Goal: Obtain resource: Download file/media

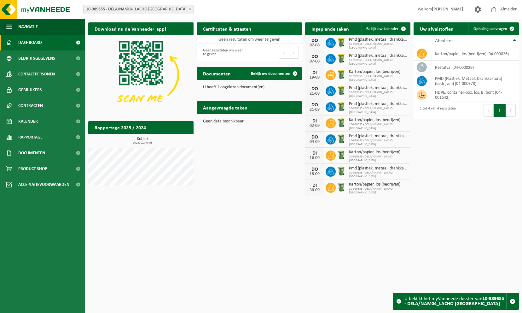
click at [125, 2] on div "Vestiging: 10-987199 - DELA GROUP 01-903979 - DELA FUNERALS ASSISTANCE 1 - [GEO…" at bounding box center [261, 9] width 522 height 19
click at [126, 6] on span "10-989655 - DELA/NAM04_LACHO [GEOGRAPHIC_DATA]" at bounding box center [139, 9] width 110 height 9
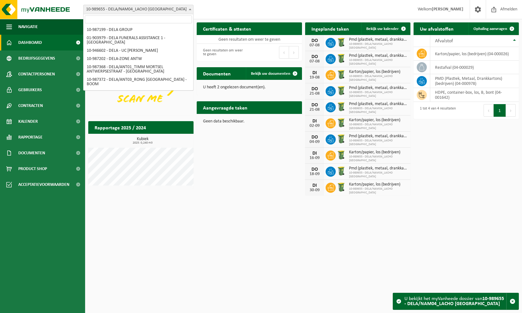
scroll to position [715, 0]
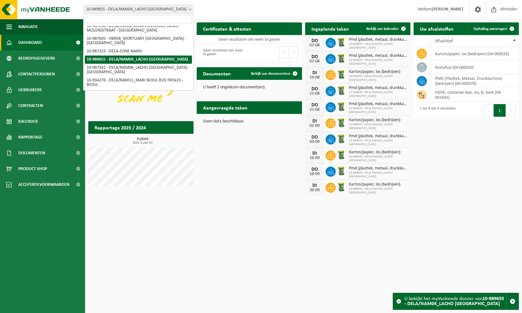
click at [121, 19] on input "search" at bounding box center [138, 19] width 107 height 8
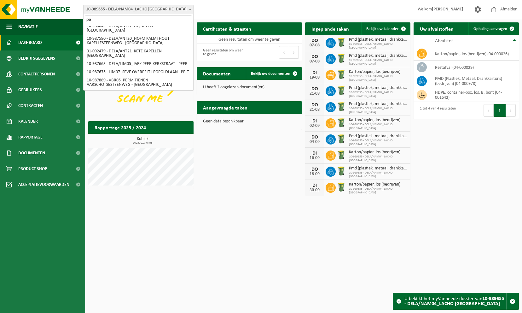
scroll to position [0, 0]
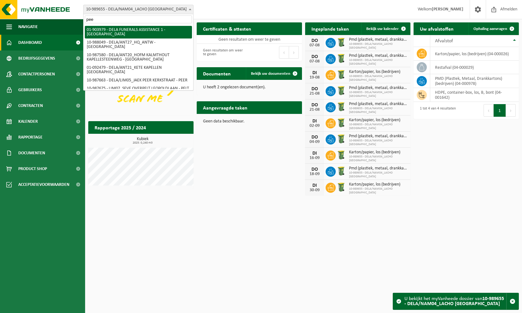
type input "peer"
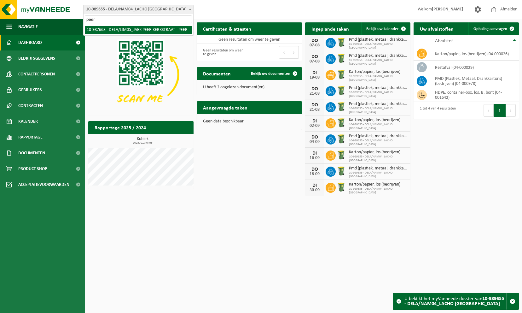
select select "167307"
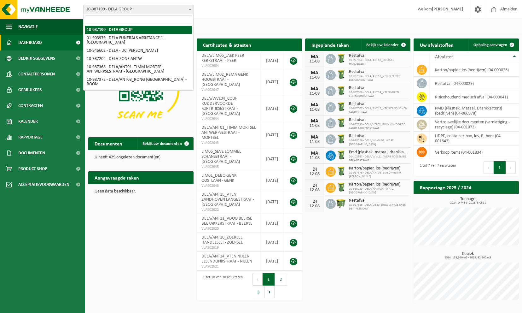
click at [120, 9] on span "10-987199 - DELA GROUP" at bounding box center [139, 9] width 110 height 9
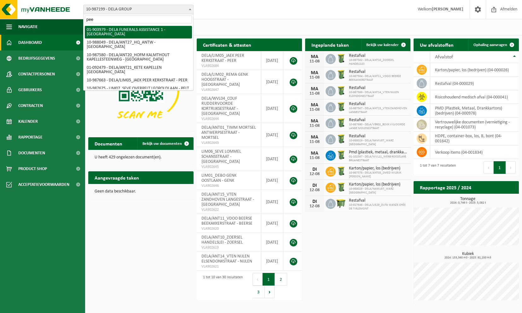
type input "peer"
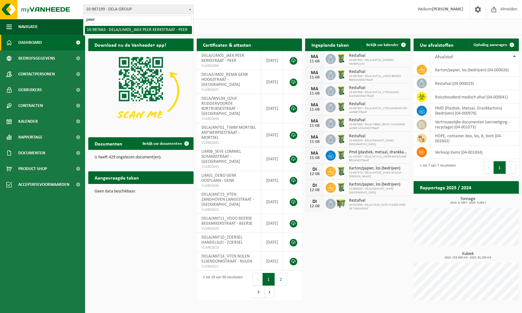
select select "167307"
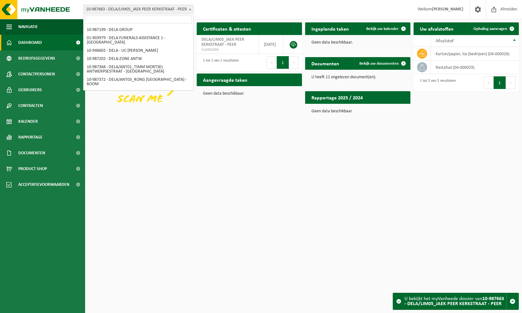
click at [130, 11] on span "10-987663 - DELA/LIM05_JAEK PEER KERKSTRAAT - PEER" at bounding box center [139, 9] width 110 height 9
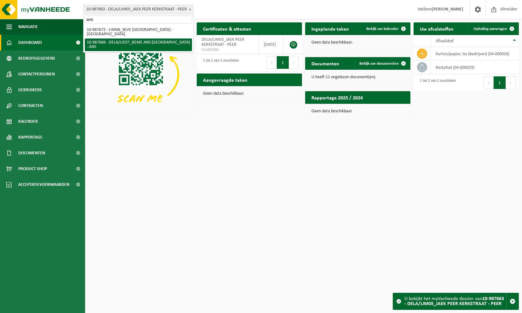
type input "ans"
select select "167309"
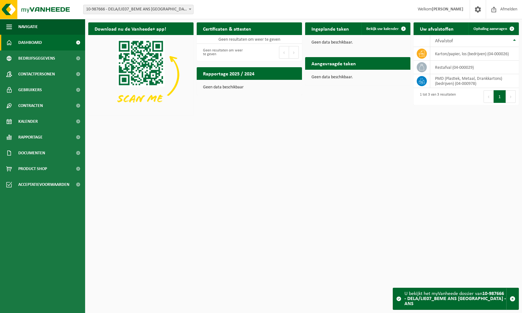
click at [110, 12] on span "10-987666 - DELA/LIE07_BEME ANS [GEOGRAPHIC_DATA] - ANS" at bounding box center [139, 9] width 110 height 9
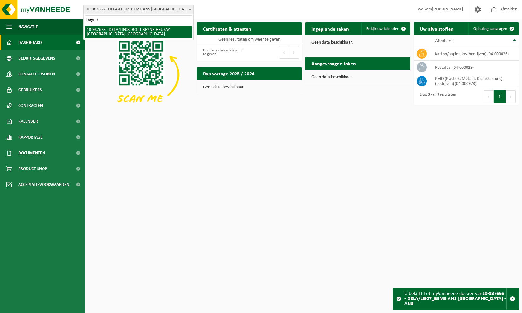
type input "beyne"
select select "167315"
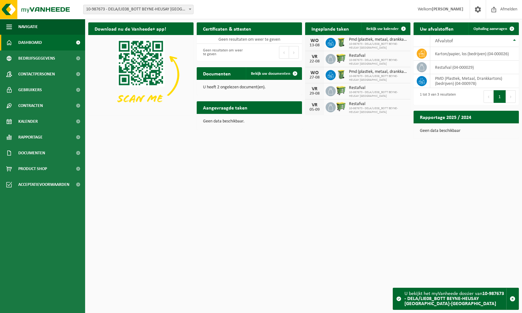
click at [186, 9] on span "10-987673 - DELA/LIE08_BOTT BEYNE-HEUSAY [GEOGRAPHIC_DATA]-[GEOGRAPHIC_DATA]" at bounding box center [139, 9] width 110 height 9
select select "167013"
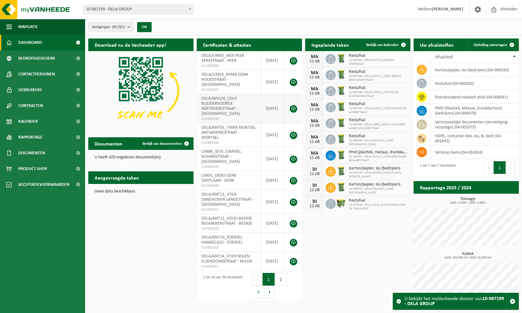
click at [224, 106] on span "DELA/WVL04_COUF RUDDERVOORDE KORTRIJKSESTRAAT - [GEOGRAPHIC_DATA]" at bounding box center [221, 106] width 38 height 20
click at [293, 105] on link at bounding box center [294, 109] width 8 height 8
click at [444, 84] on td "restafval (04-000029)" at bounding box center [475, 84] width 89 height 14
